Goal: Task Accomplishment & Management: Complete application form

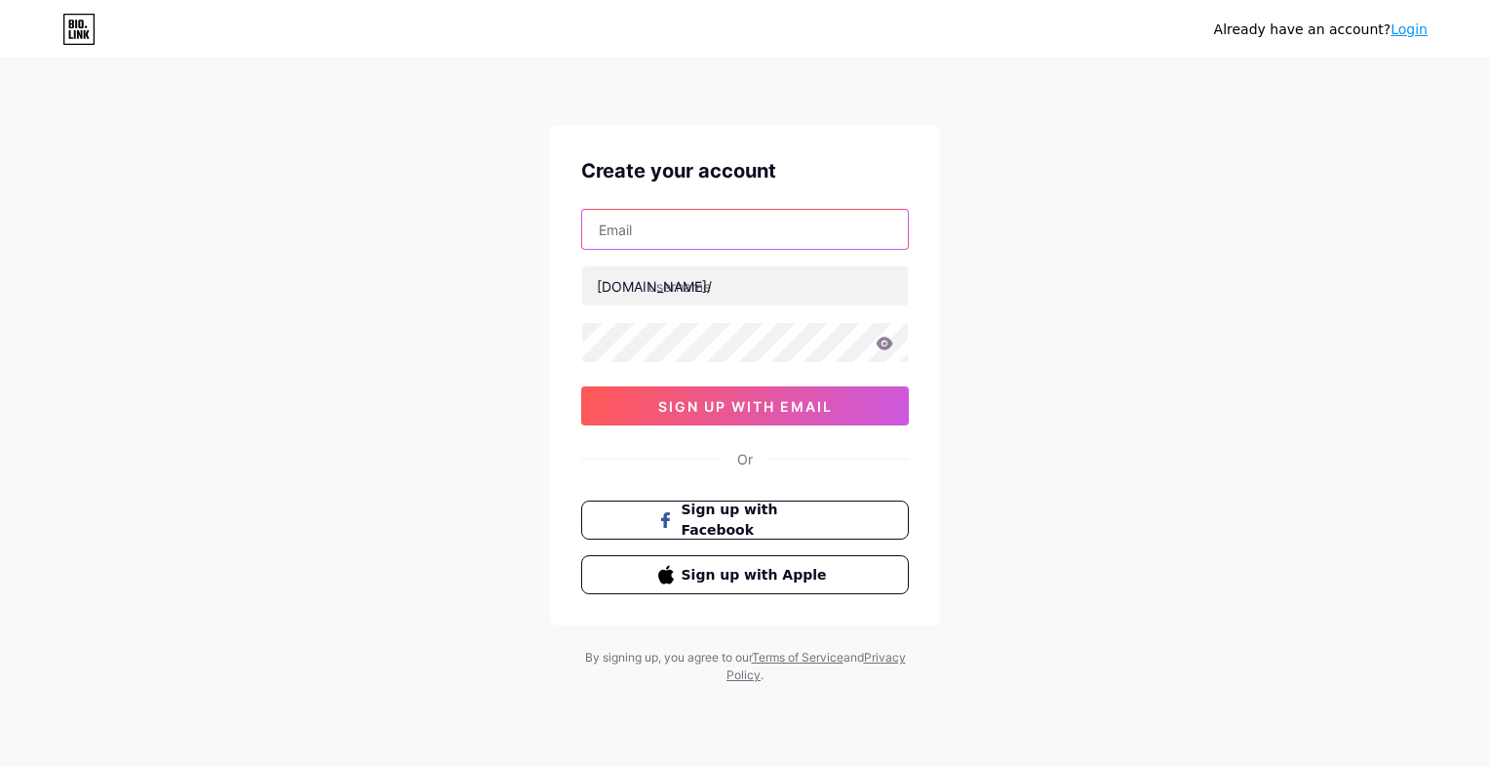
click at [739, 237] on input "text" at bounding box center [745, 229] width 326 height 39
type input "[EMAIL_ADDRESS][DOMAIN_NAME]"
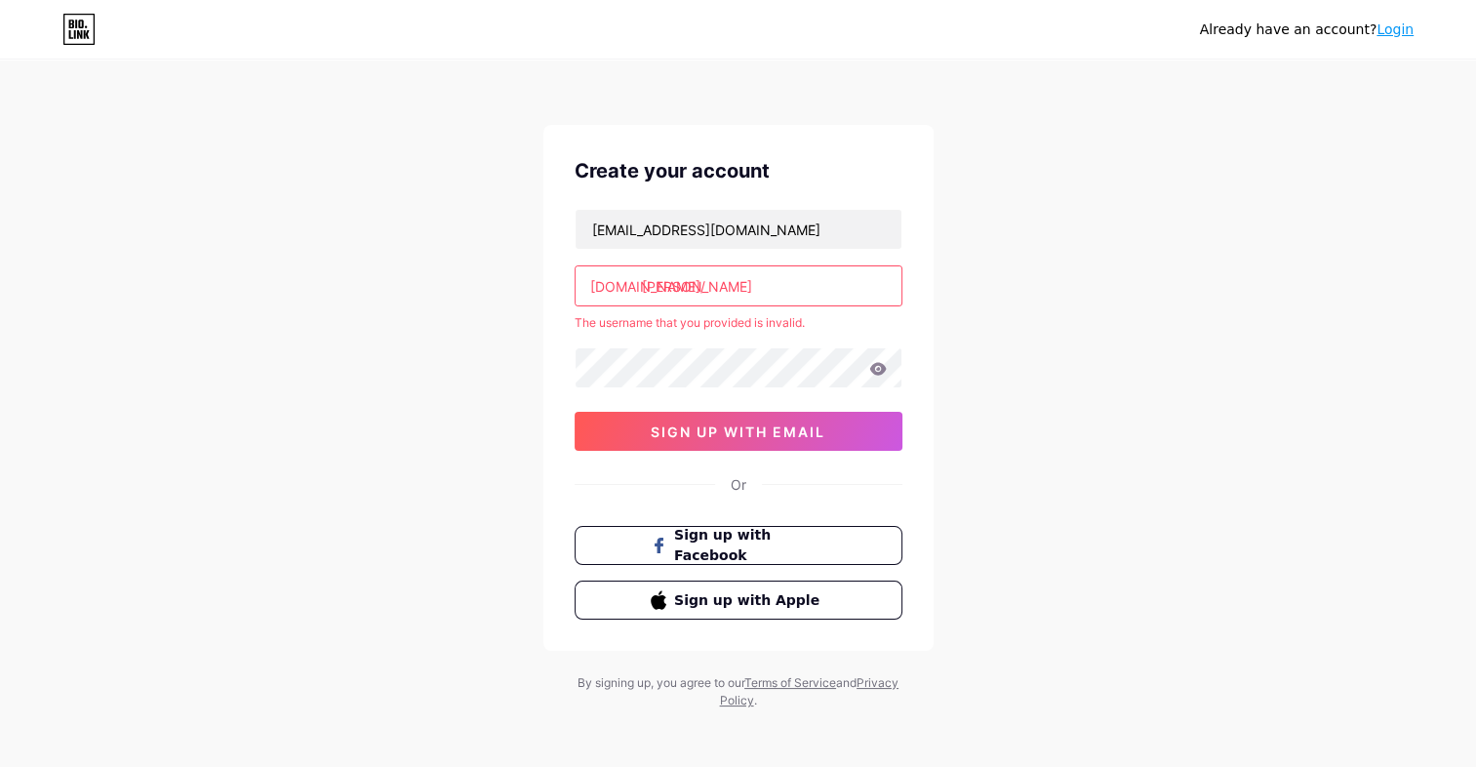
click at [732, 287] on input "[PERSON_NAME]" at bounding box center [738, 285] width 326 height 39
type input "t"
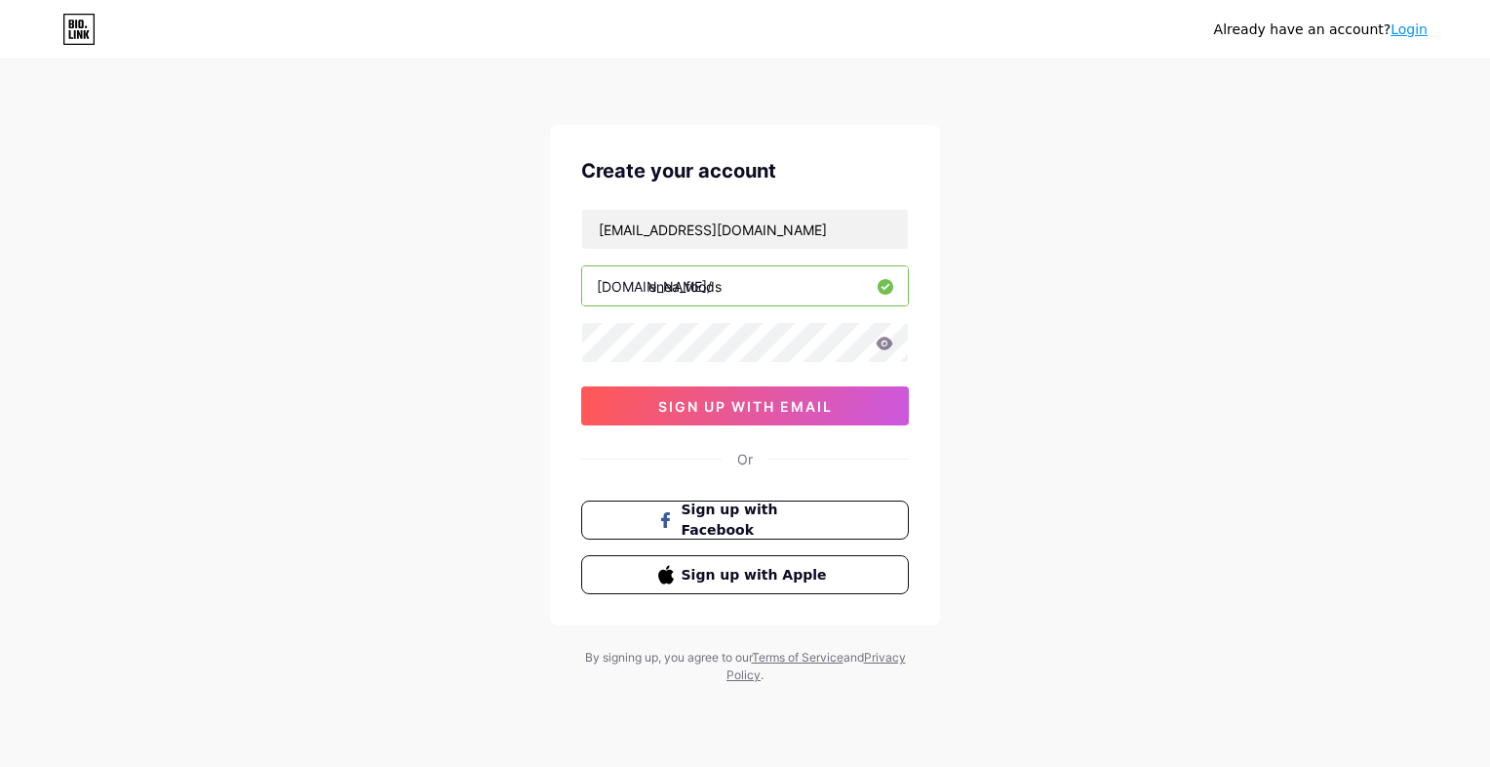
type input "enea_foods"
click at [814, 412] on span "sign up with email" at bounding box center [745, 406] width 175 height 17
